Goal: Information Seeking & Learning: Understand process/instructions

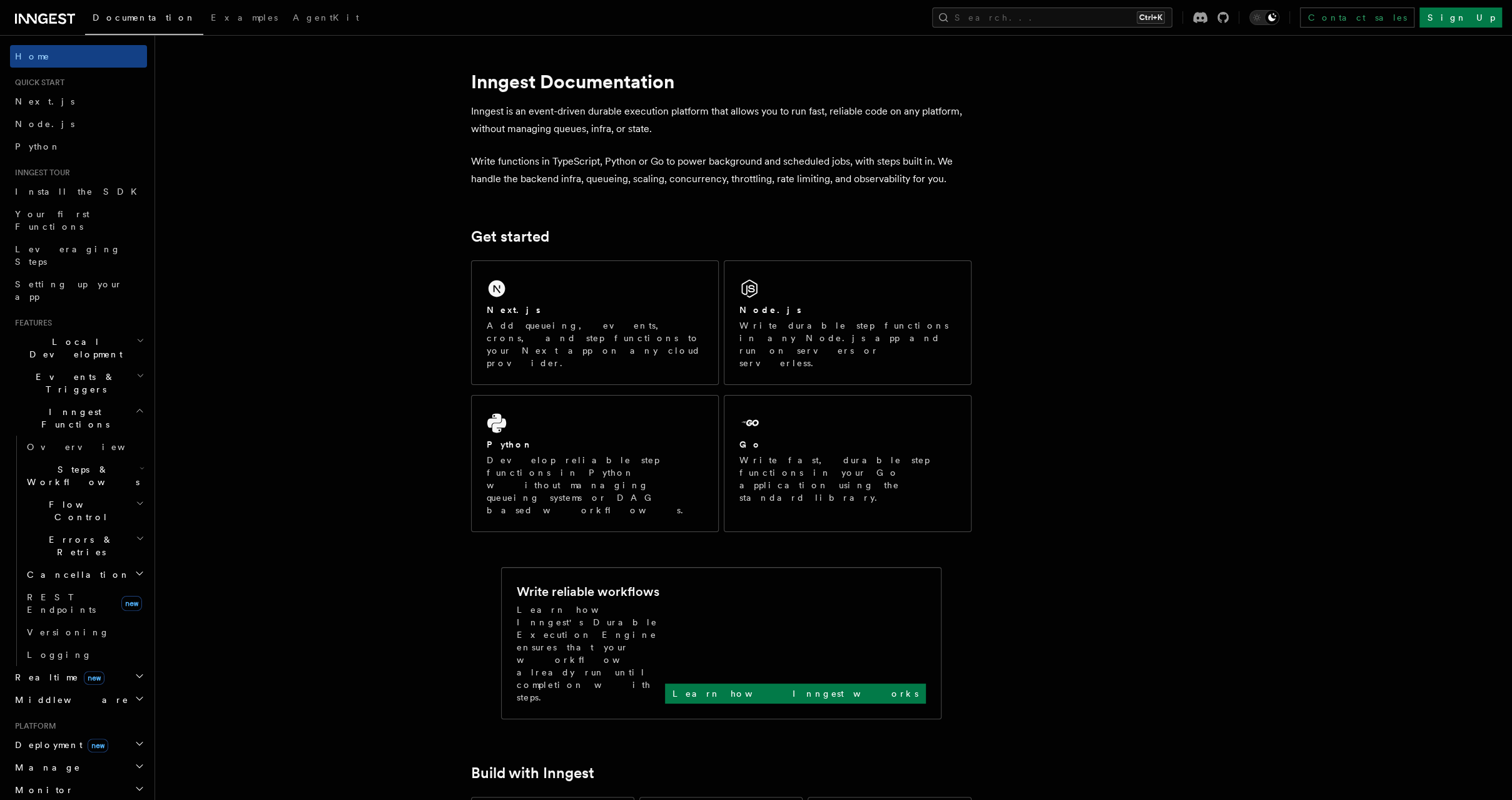
click at [137, 371] on icon "button" at bounding box center [141, 375] width 8 height 10
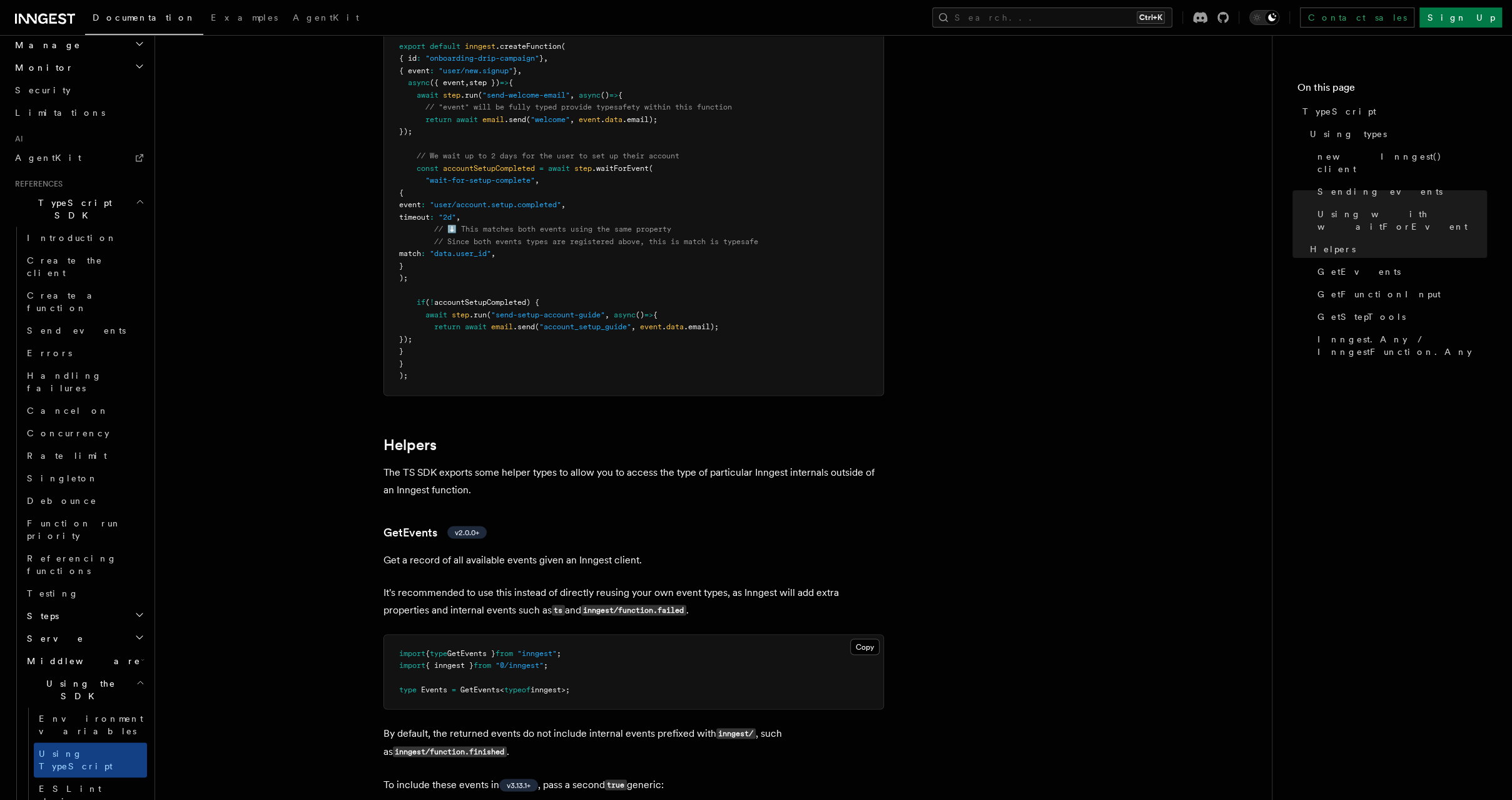
scroll to position [2779, 0]
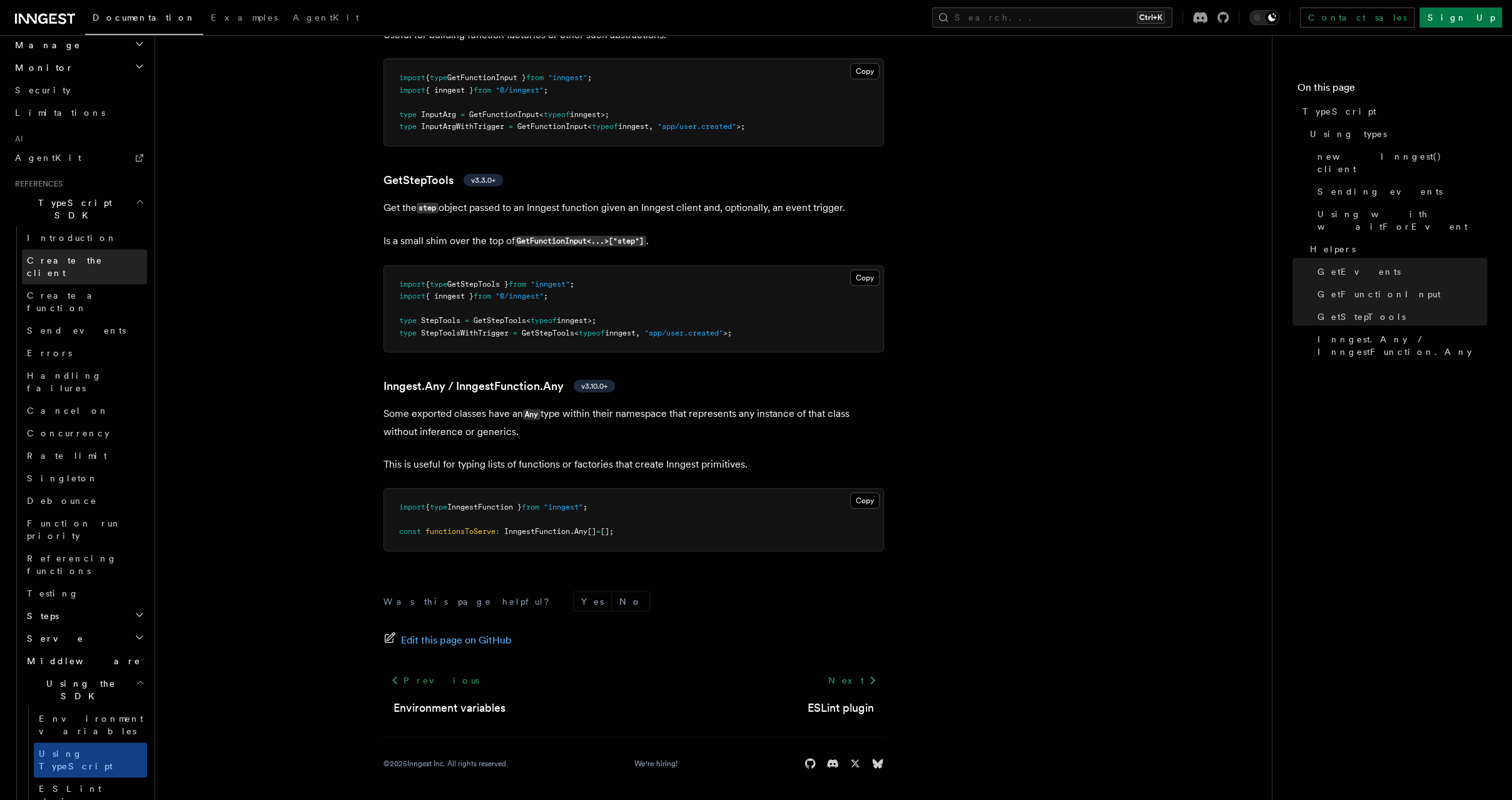
click at [121, 249] on link "Create the client" at bounding box center [84, 267] width 125 height 35
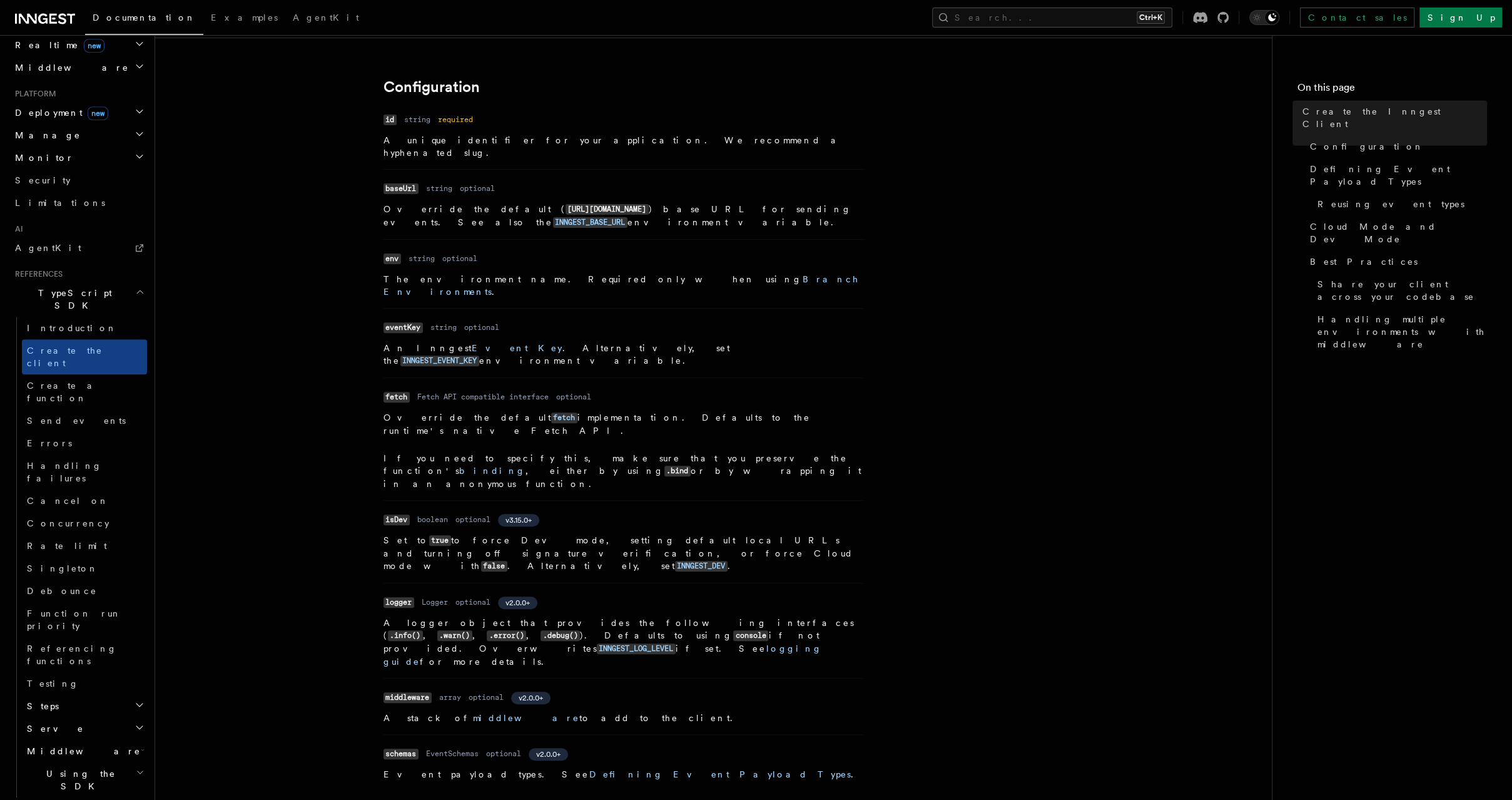
scroll to position [2455, 0]
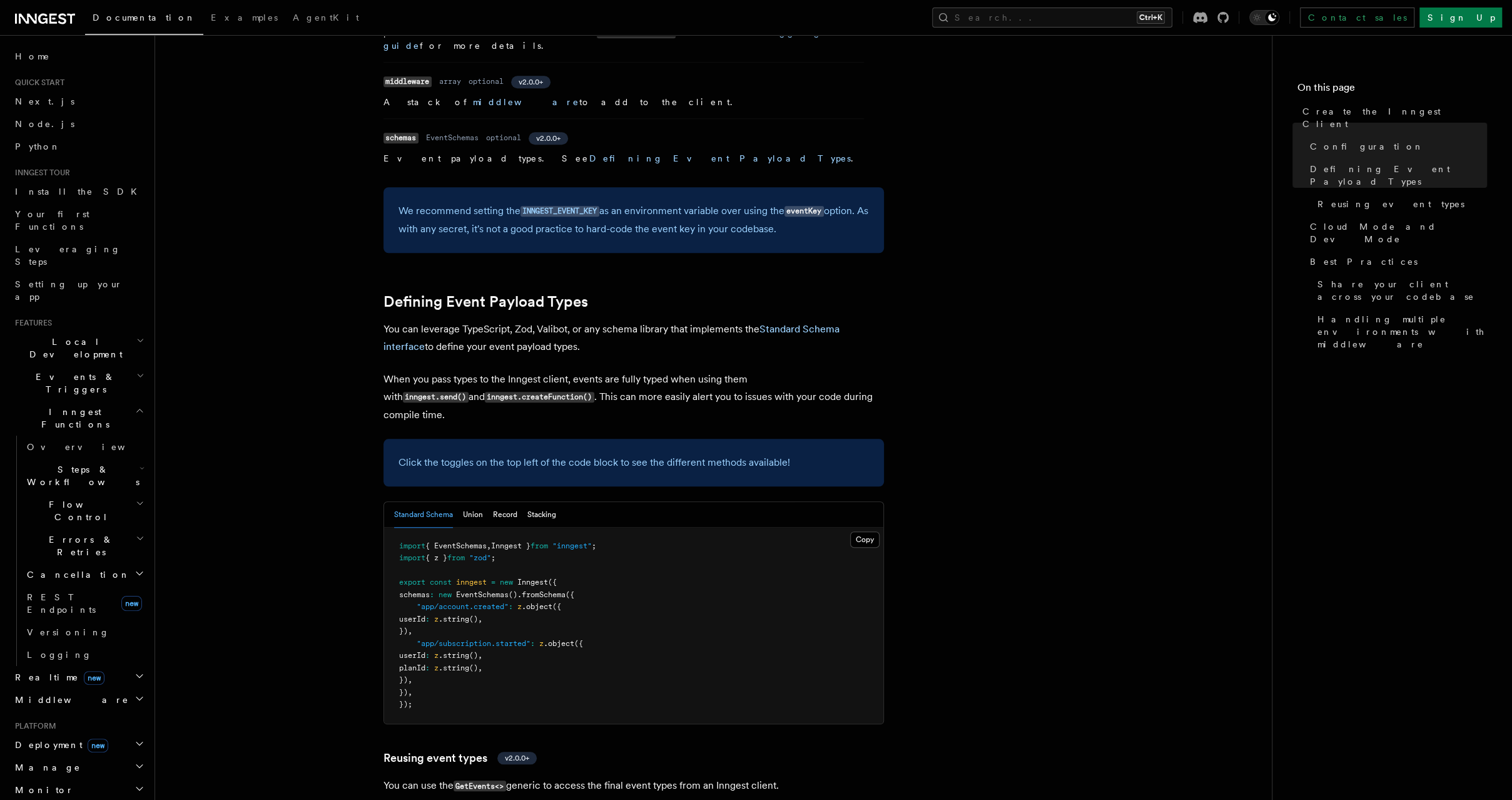
scroll to position [885, 0]
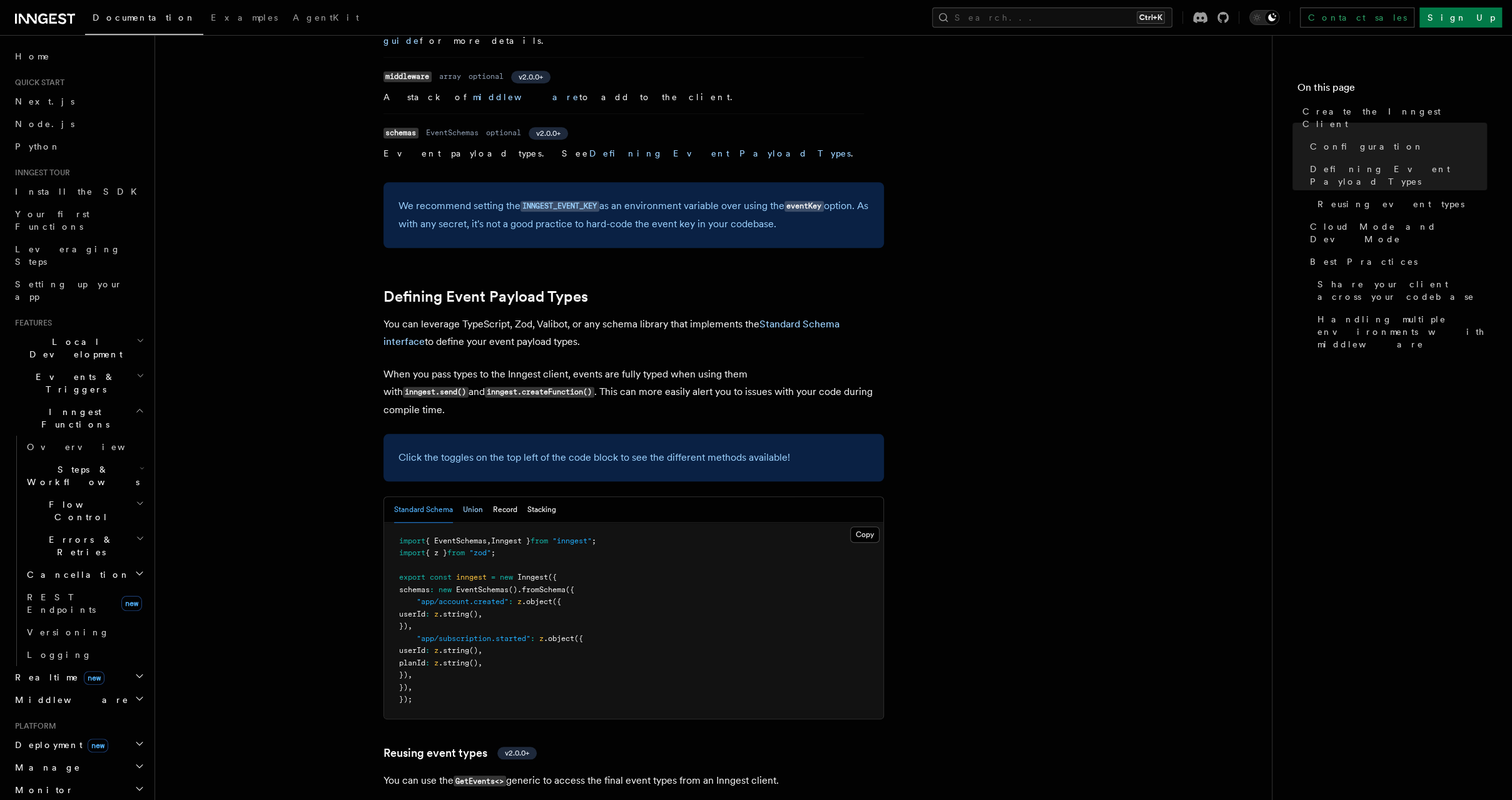
click at [473, 497] on button "Union" at bounding box center [473, 510] width 20 height 25
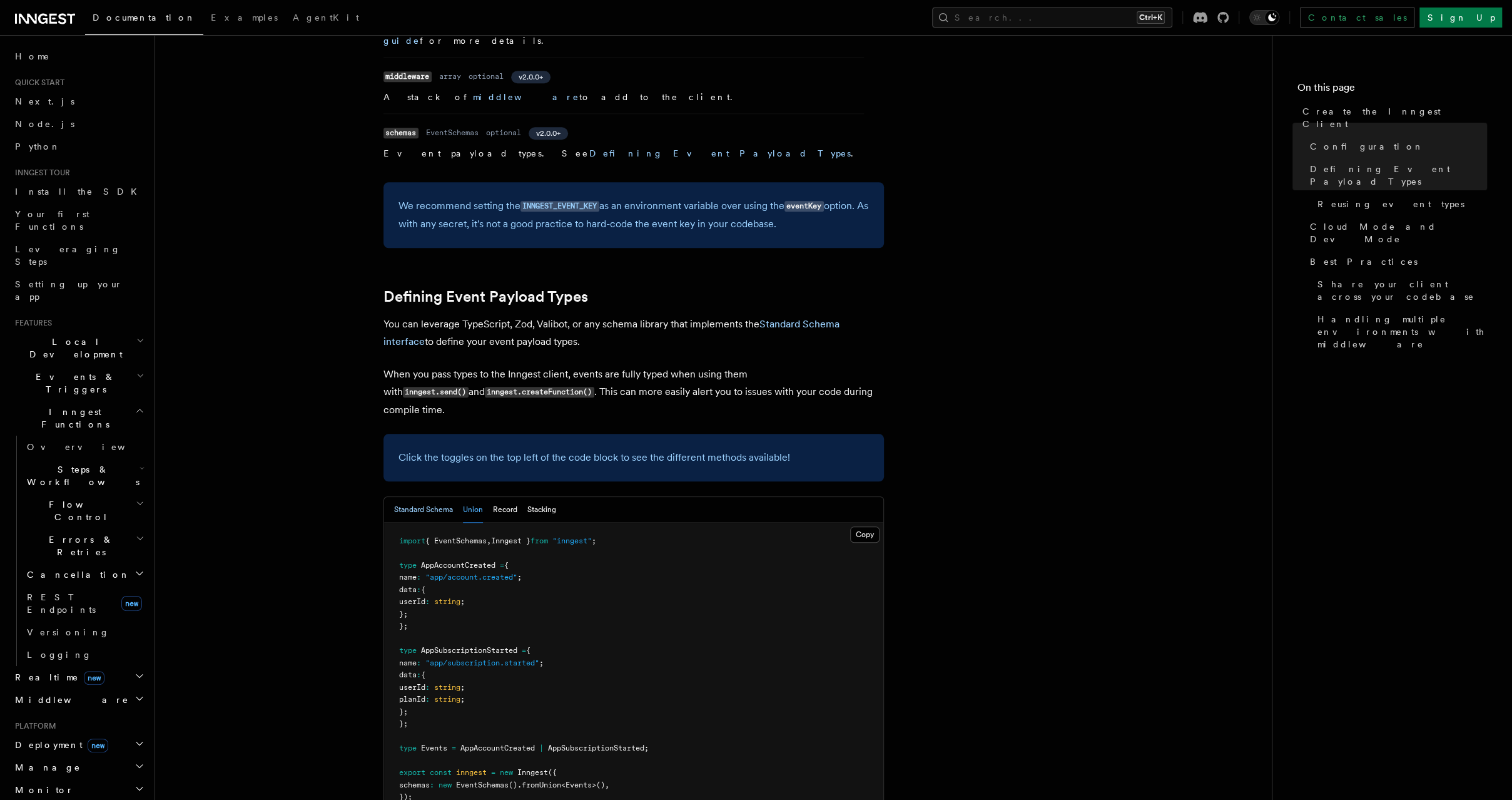
click at [427, 497] on button "Standard Schema" at bounding box center [424, 510] width 59 height 25
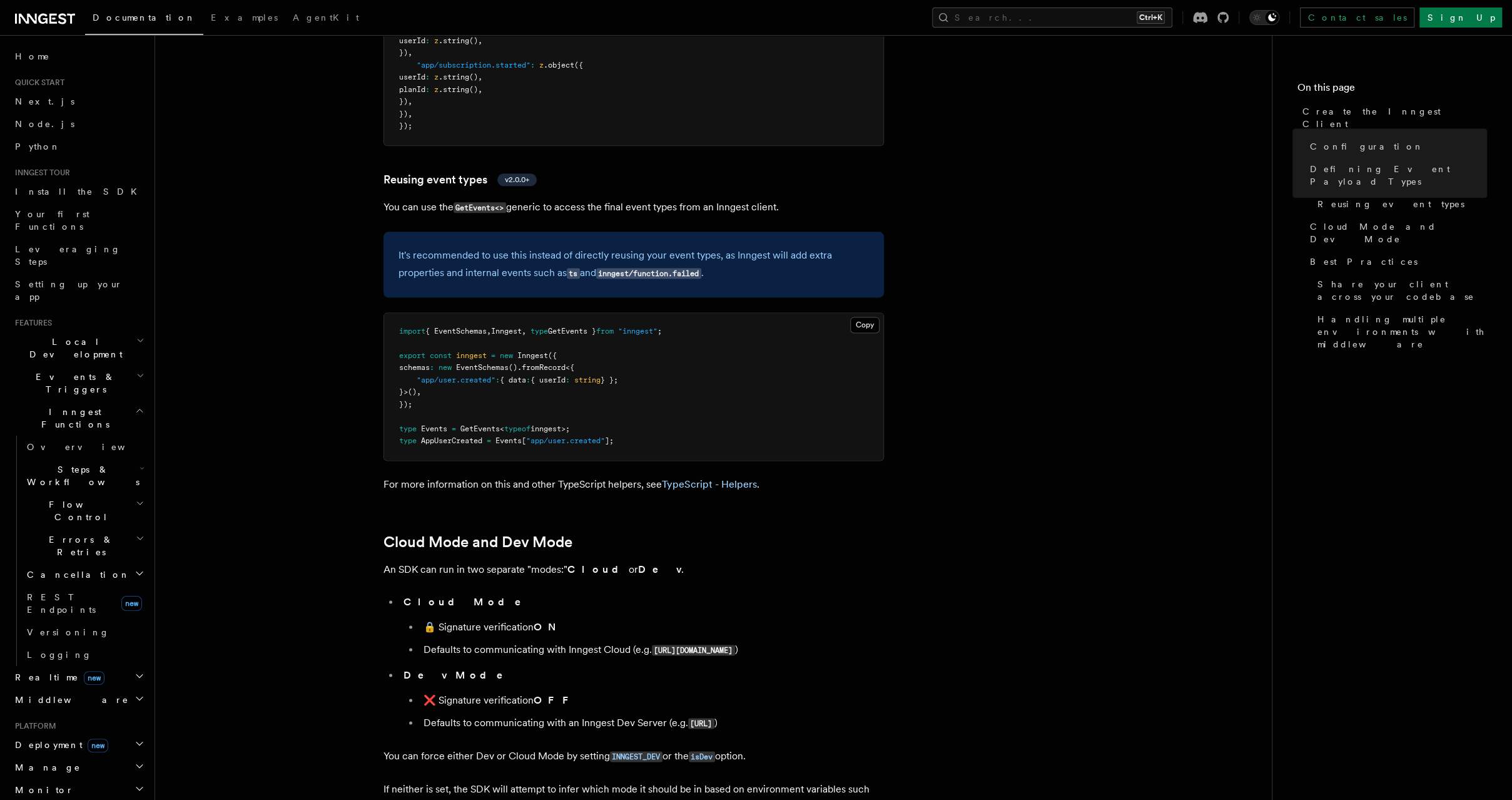
scroll to position [1459, 0]
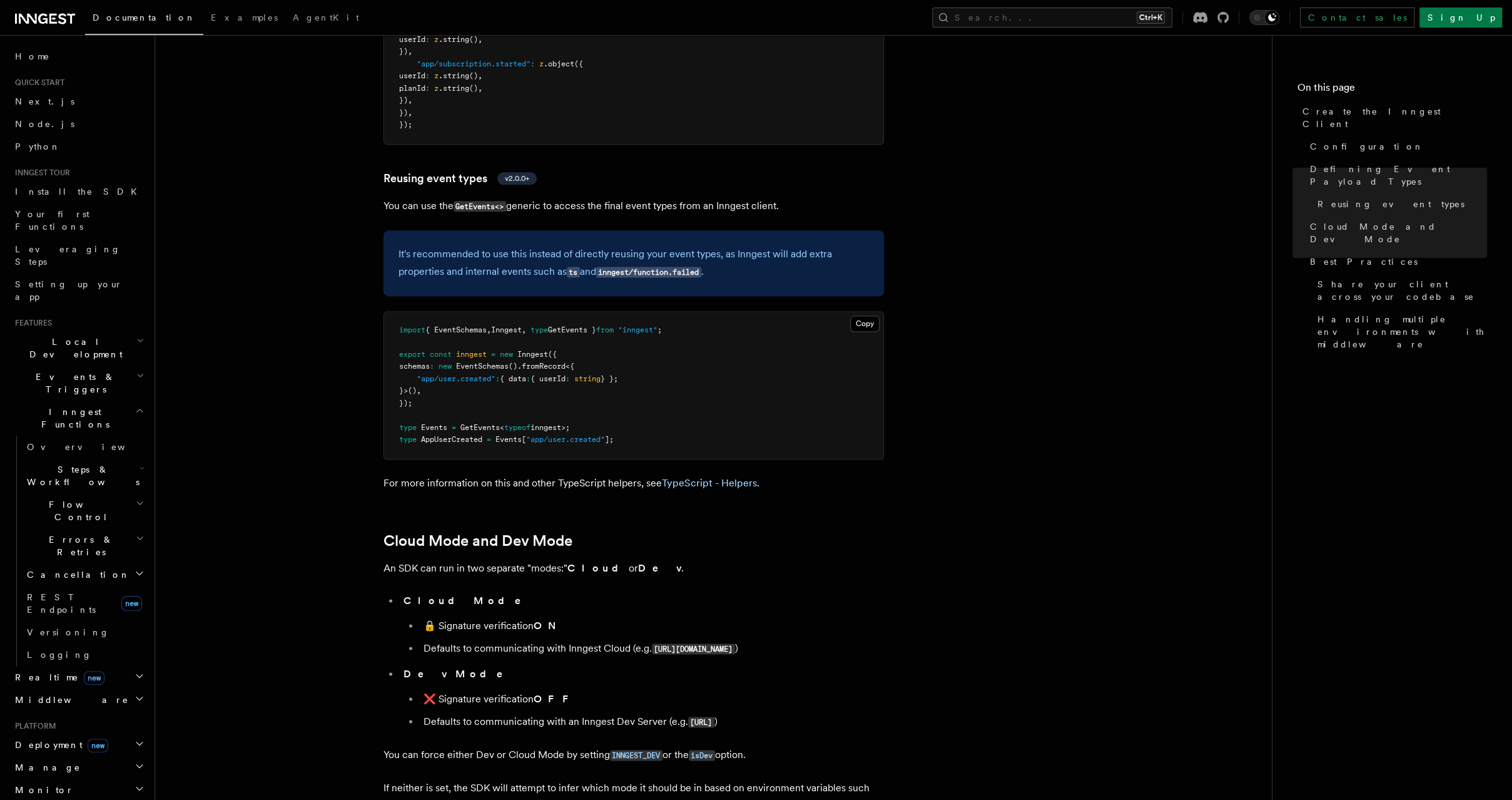
click at [64, 739] on span "Deployment new" at bounding box center [59, 744] width 98 height 12
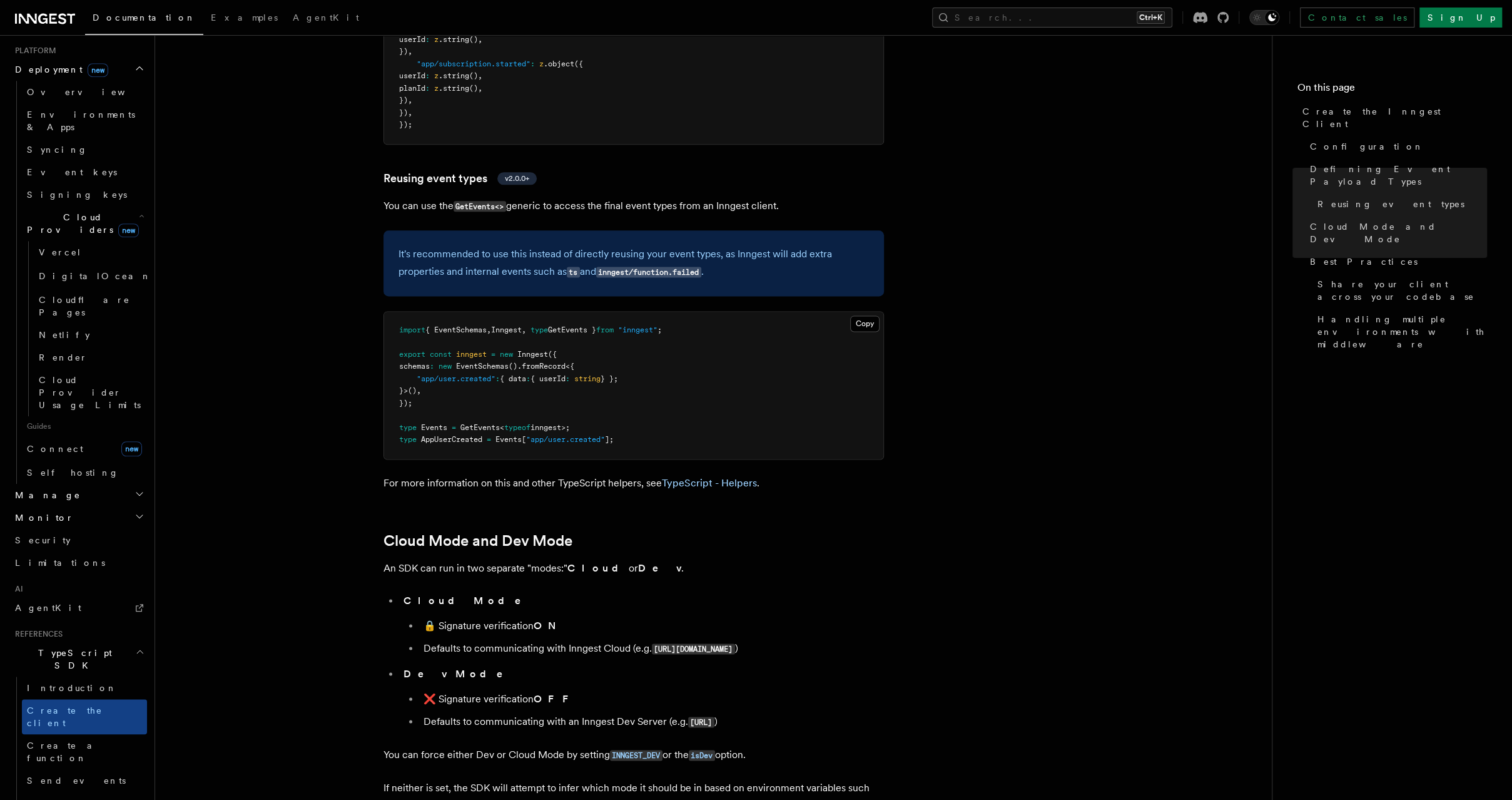
scroll to position [682, 0]
click at [92, 429] on link "Connect new" at bounding box center [84, 442] width 125 height 25
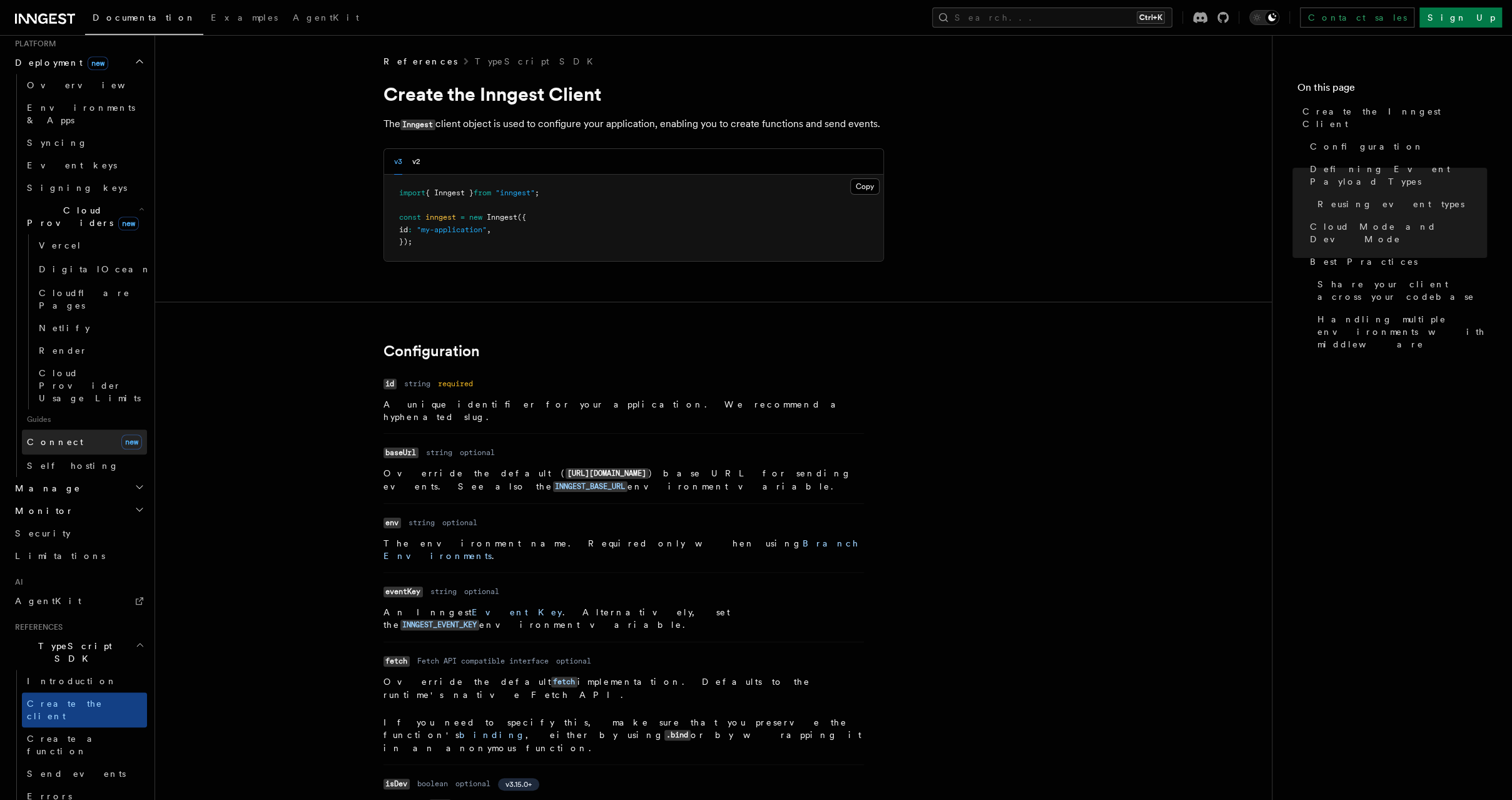
scroll to position [429, 0]
